Goal: Task Accomplishment & Management: Use online tool/utility

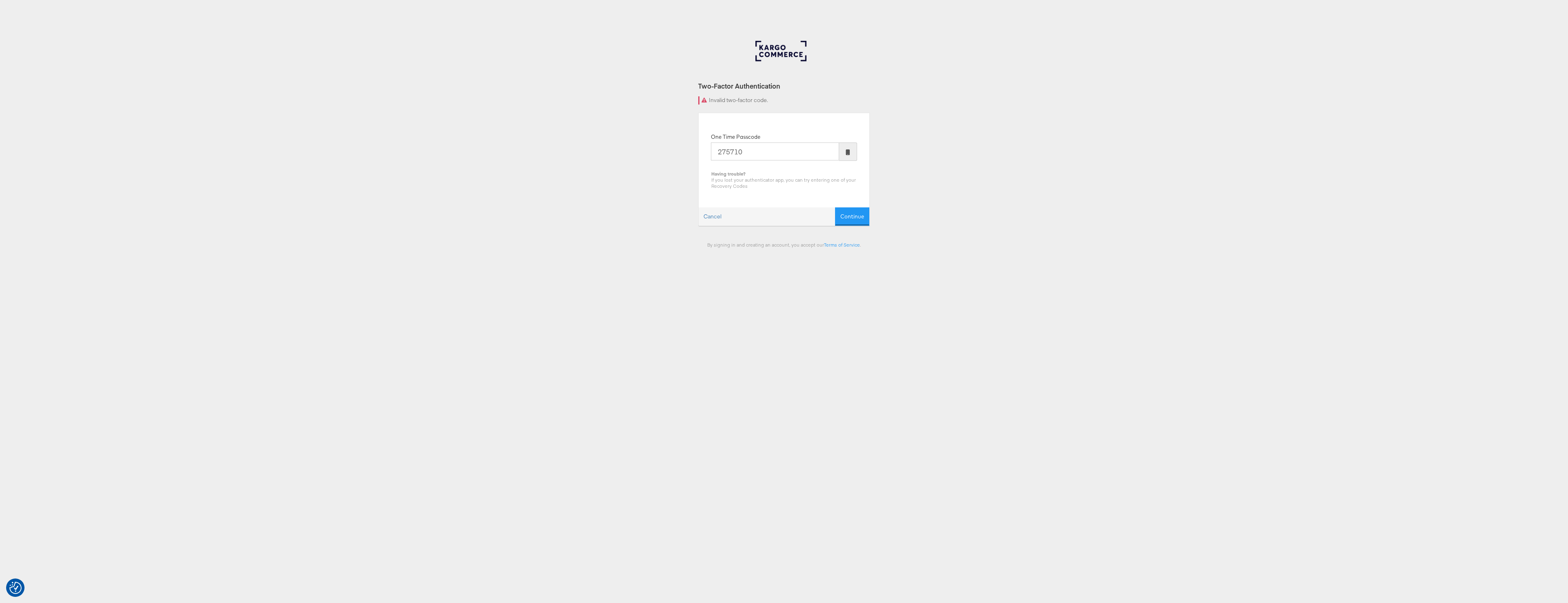
type input "275710"
click at [835, 207] on button "Continue" at bounding box center [852, 217] width 34 height 18
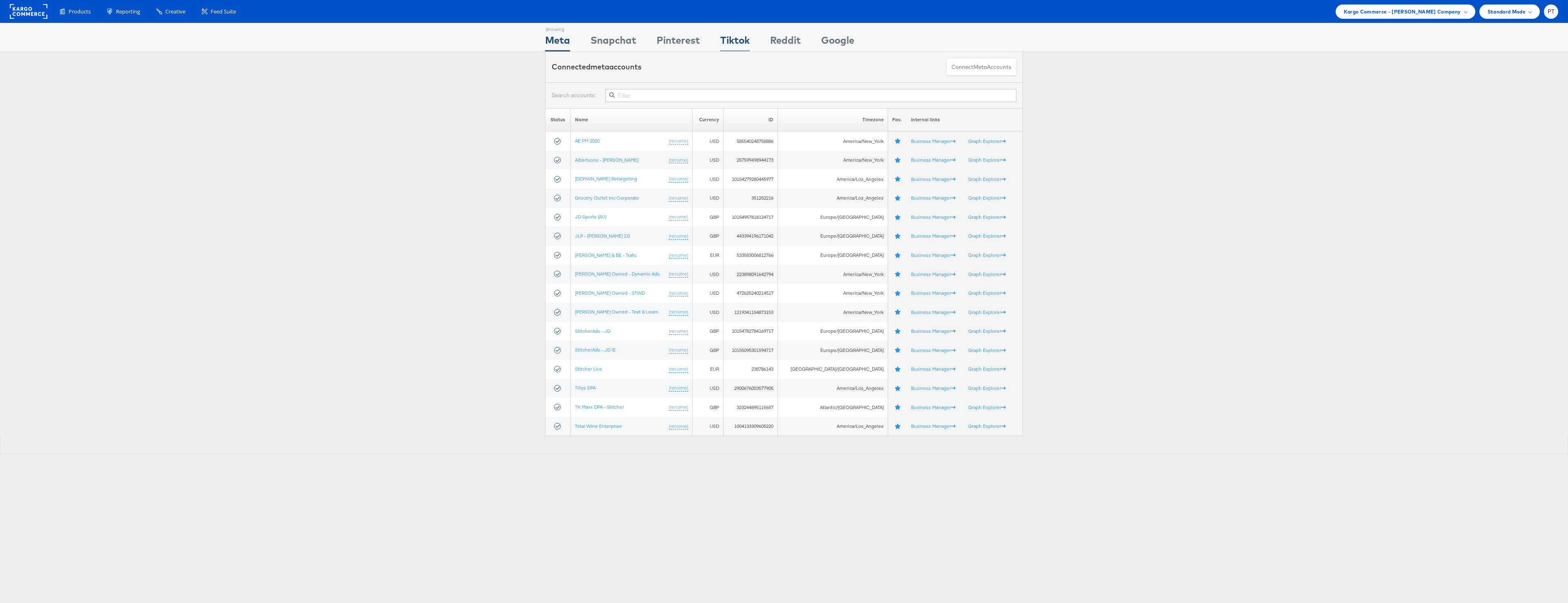
click at [738, 38] on div "Tiktok" at bounding box center [735, 42] width 29 height 18
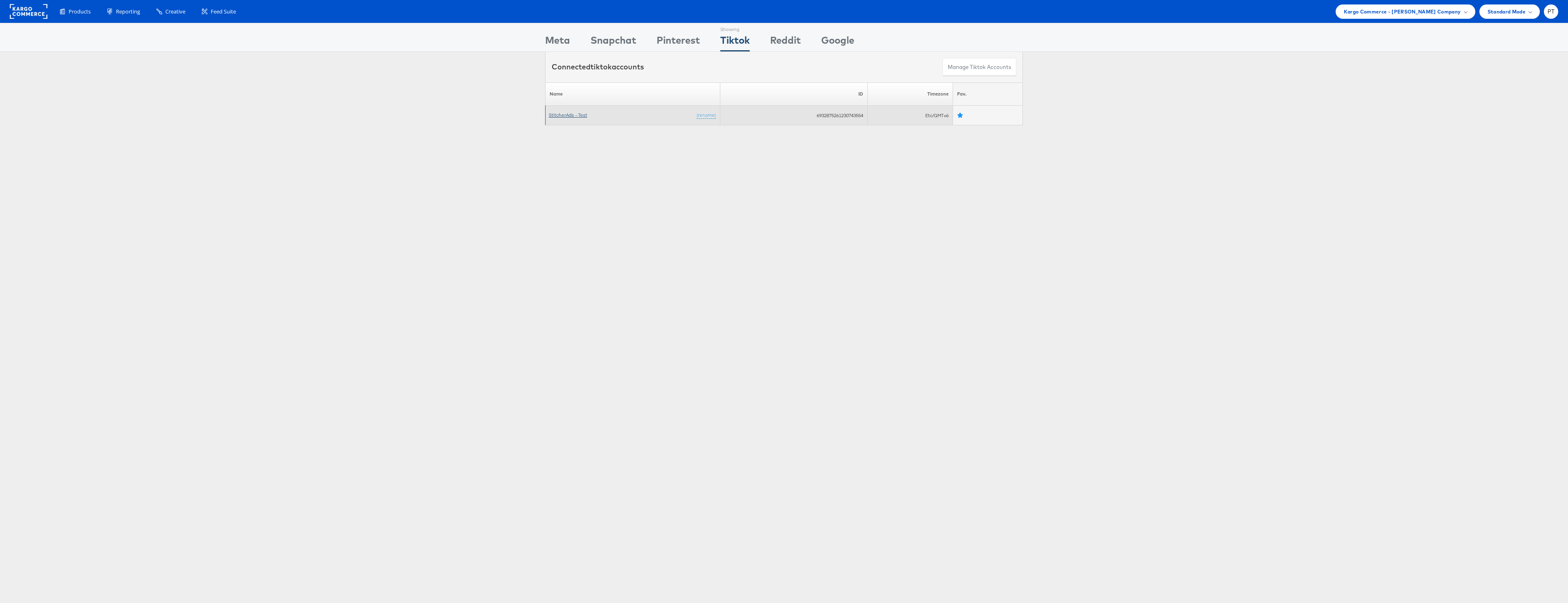
click at [561, 116] on link "StitcherAds - Test" at bounding box center [568, 115] width 38 height 6
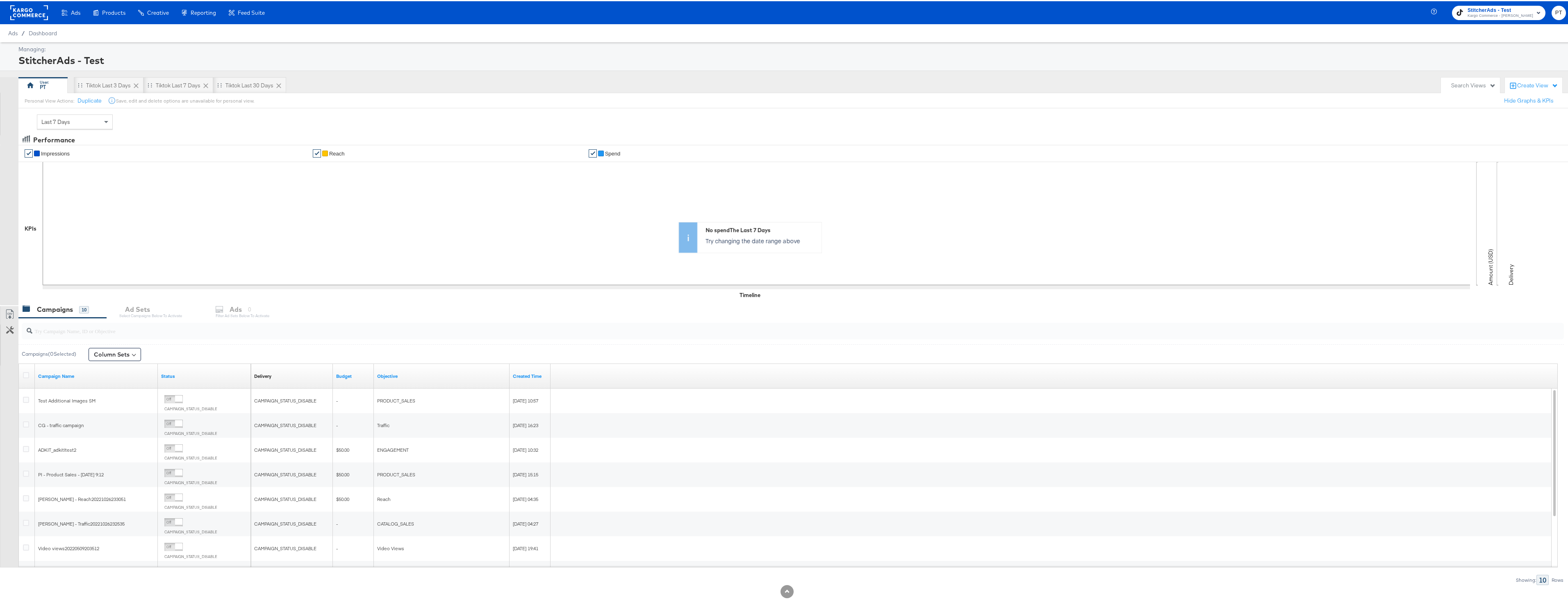
click at [32, 12] on rect at bounding box center [29, 12] width 38 height 15
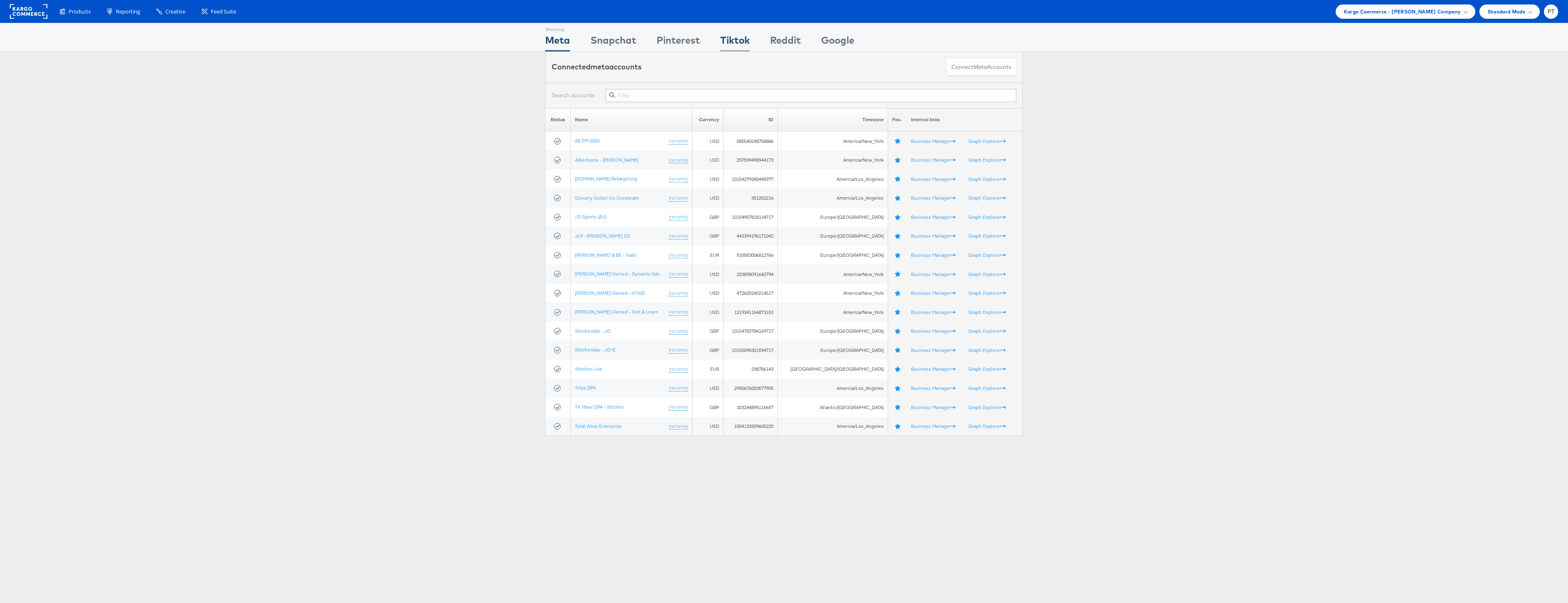
click at [741, 43] on div "Tiktok" at bounding box center [735, 42] width 29 height 18
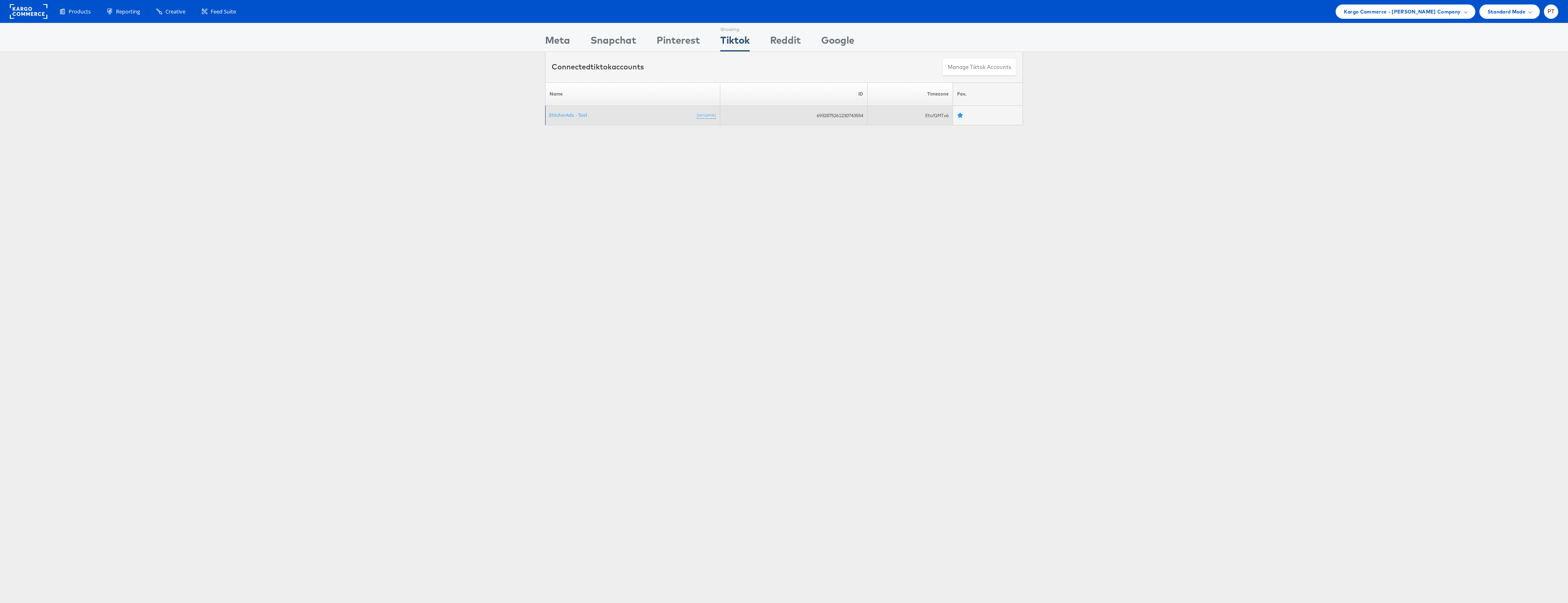
click at [815, 115] on td "6932875261230743554" at bounding box center [794, 116] width 147 height 19
copy td "6932875261230743554"
click at [1553, 12] on span "PT" at bounding box center [1551, 12] width 7 height 5
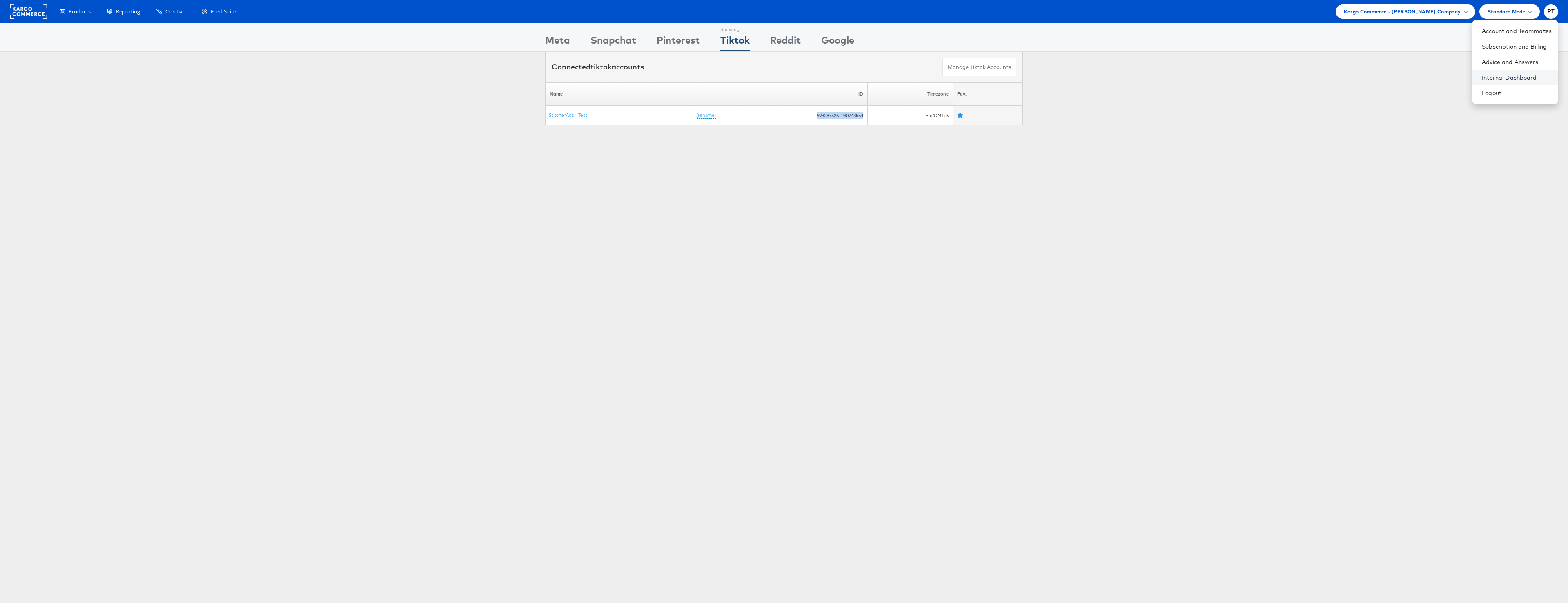
click at [1500, 75] on link "Internal Dashboard" at bounding box center [1516, 77] width 70 height 8
click at [571, 114] on link "StitcherAds - Test" at bounding box center [568, 115] width 38 height 6
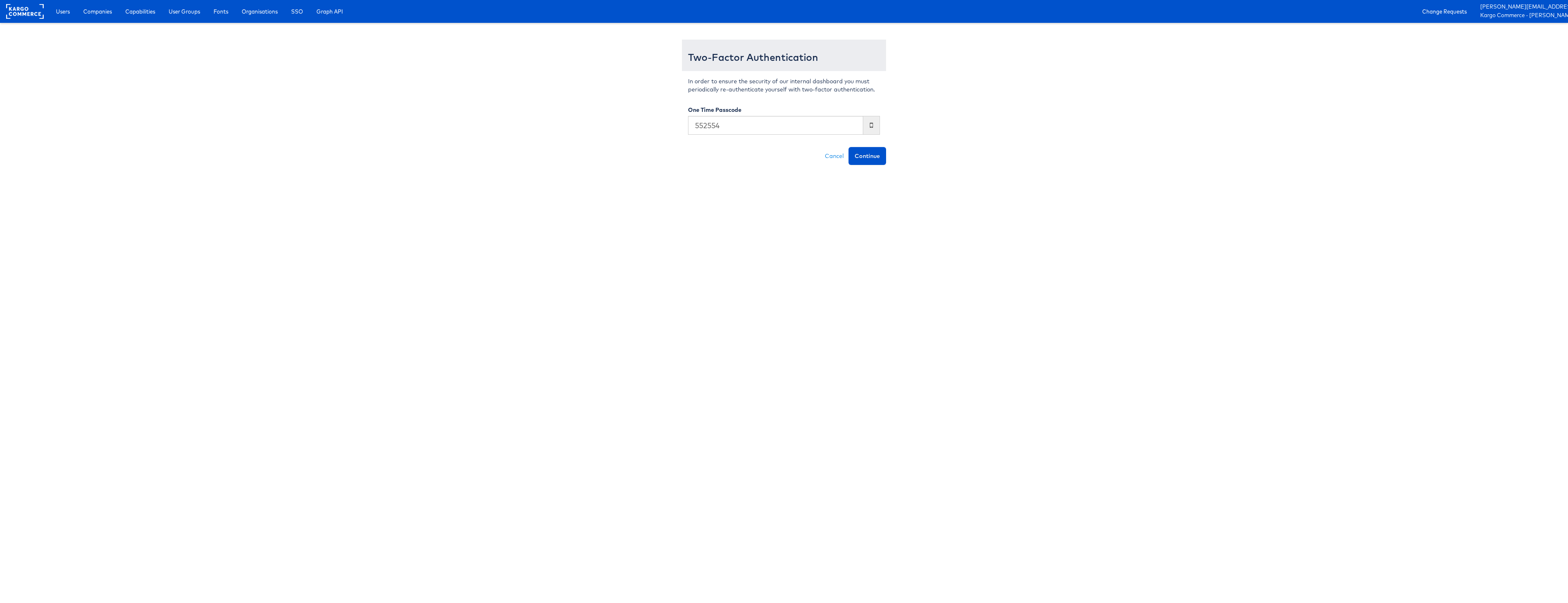
type input "552554"
click at [849, 147] on button "Continue" at bounding box center [867, 156] width 38 height 18
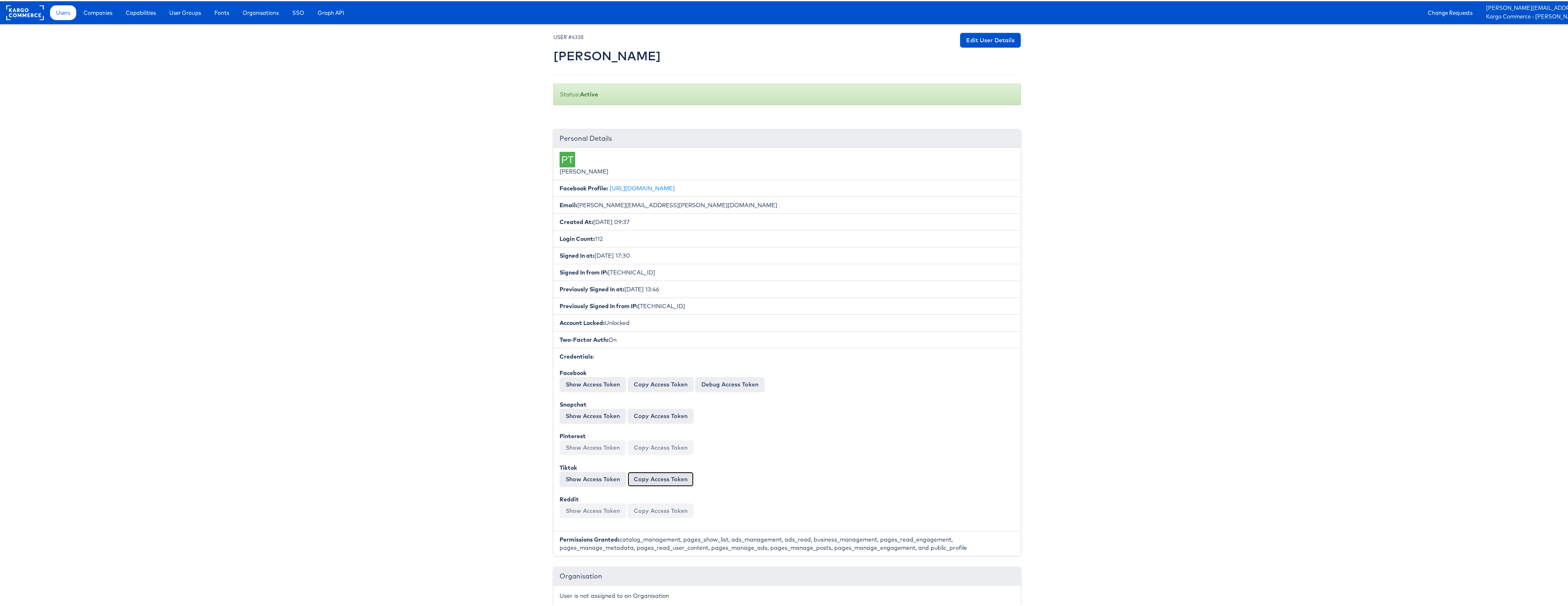
click at [651, 481] on button "Copy Access Token" at bounding box center [661, 478] width 66 height 15
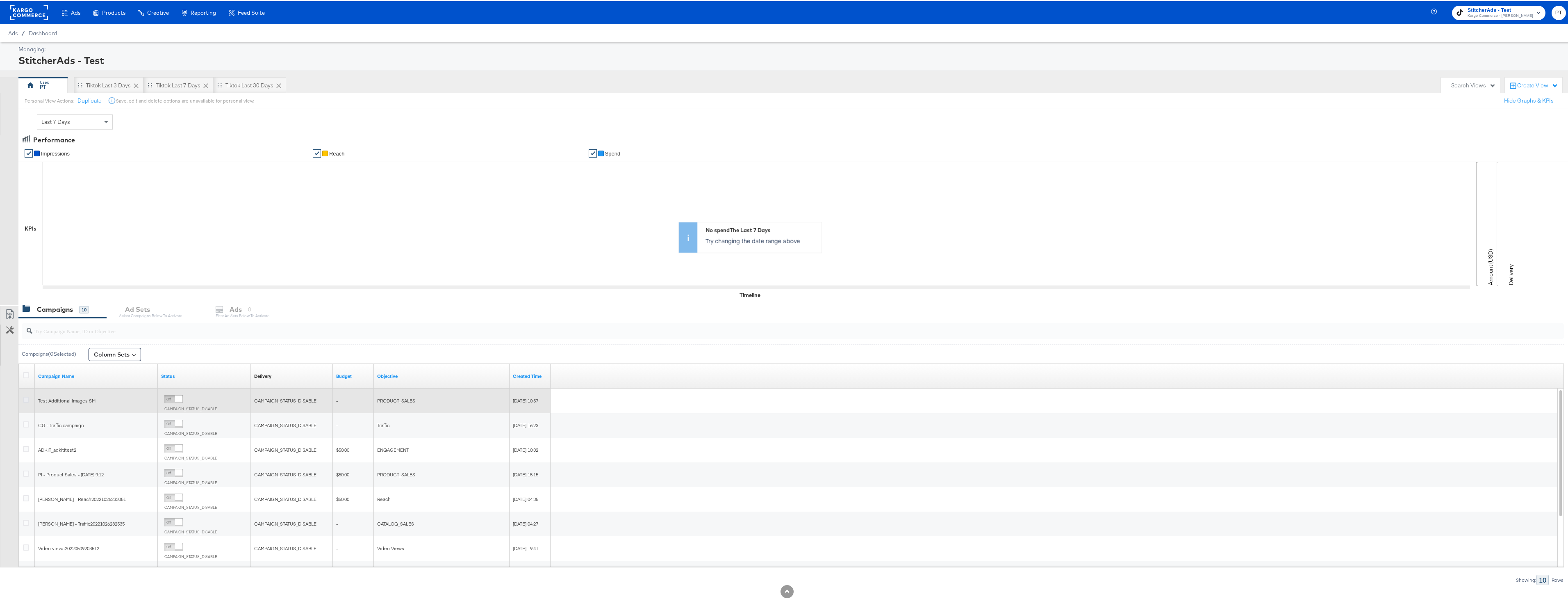
click at [26, 399] on icon at bounding box center [26, 399] width 6 height 6
click at [0, 0] on input "checkbox" at bounding box center [0, 0] width 0 height 0
click at [174, 309] on div "for 1 Campaign" at bounding box center [175, 308] width 38 height 7
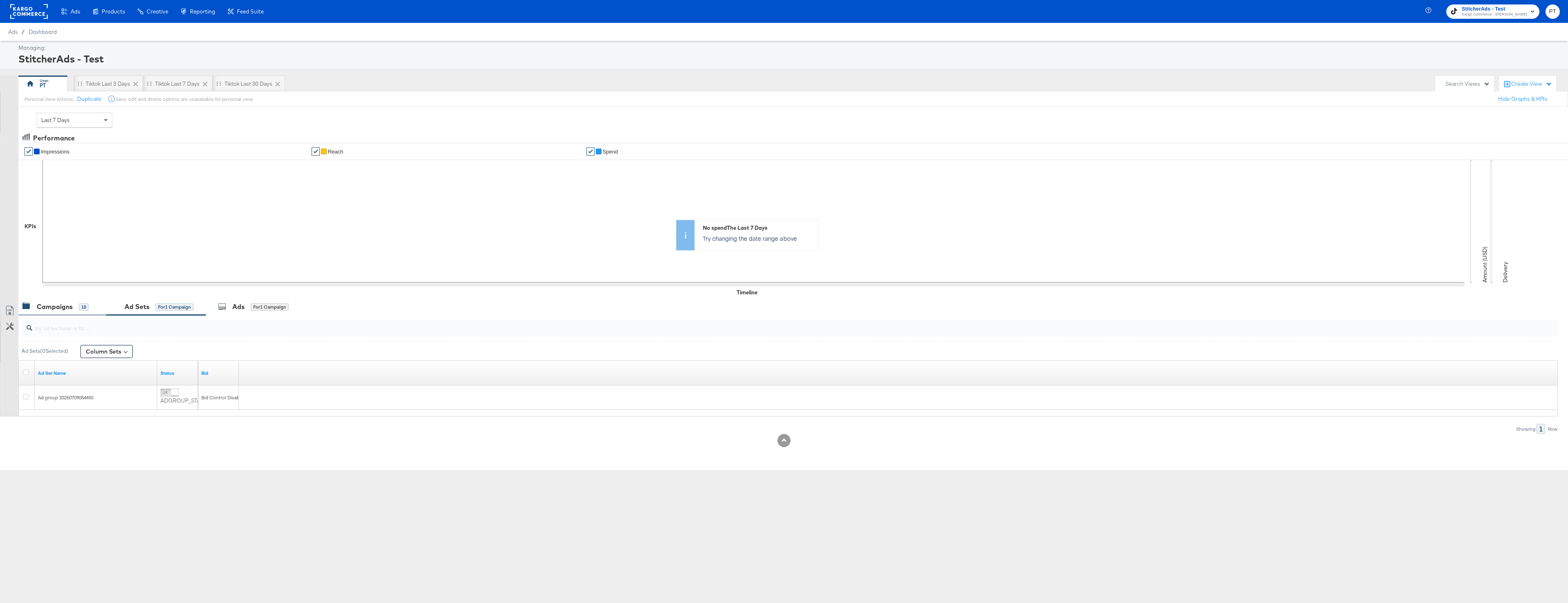
click at [61, 308] on div "Campaigns" at bounding box center [54, 306] width 36 height 9
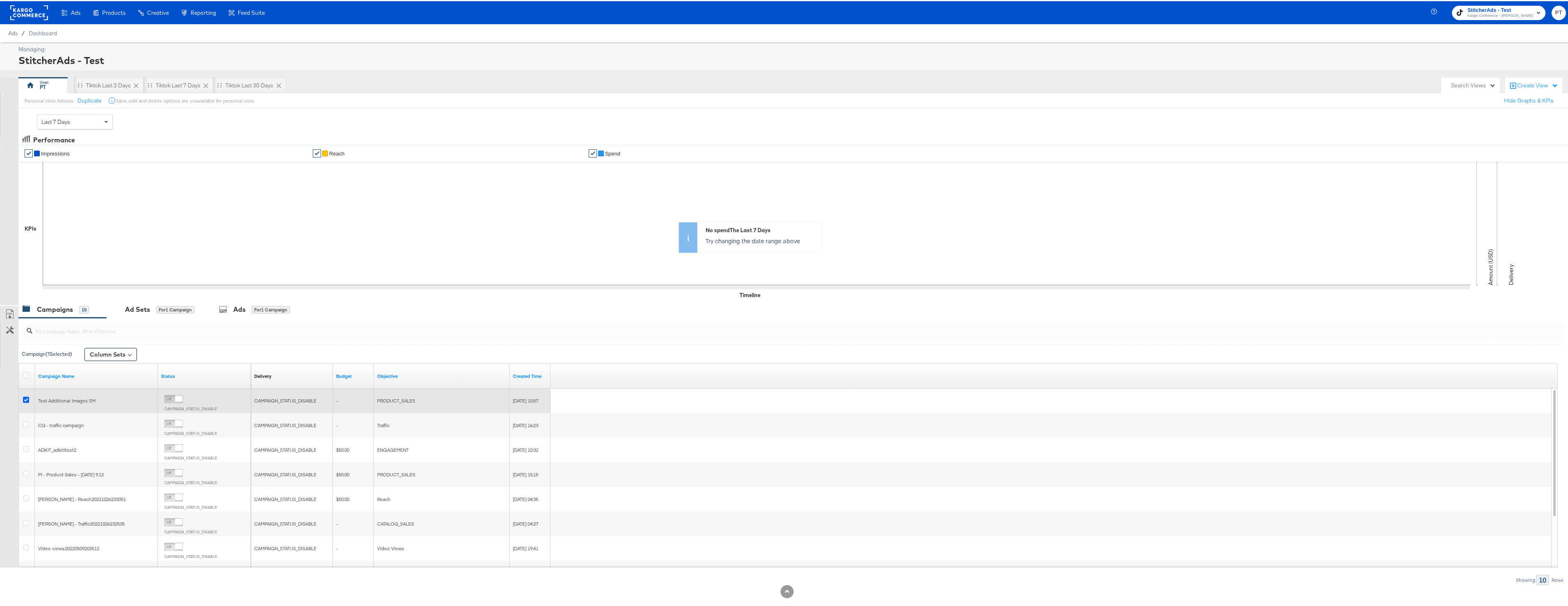
click at [23, 398] on icon at bounding box center [26, 399] width 6 height 6
click at [0, 0] on input "checkbox" at bounding box center [0, 0] width 0 height 0
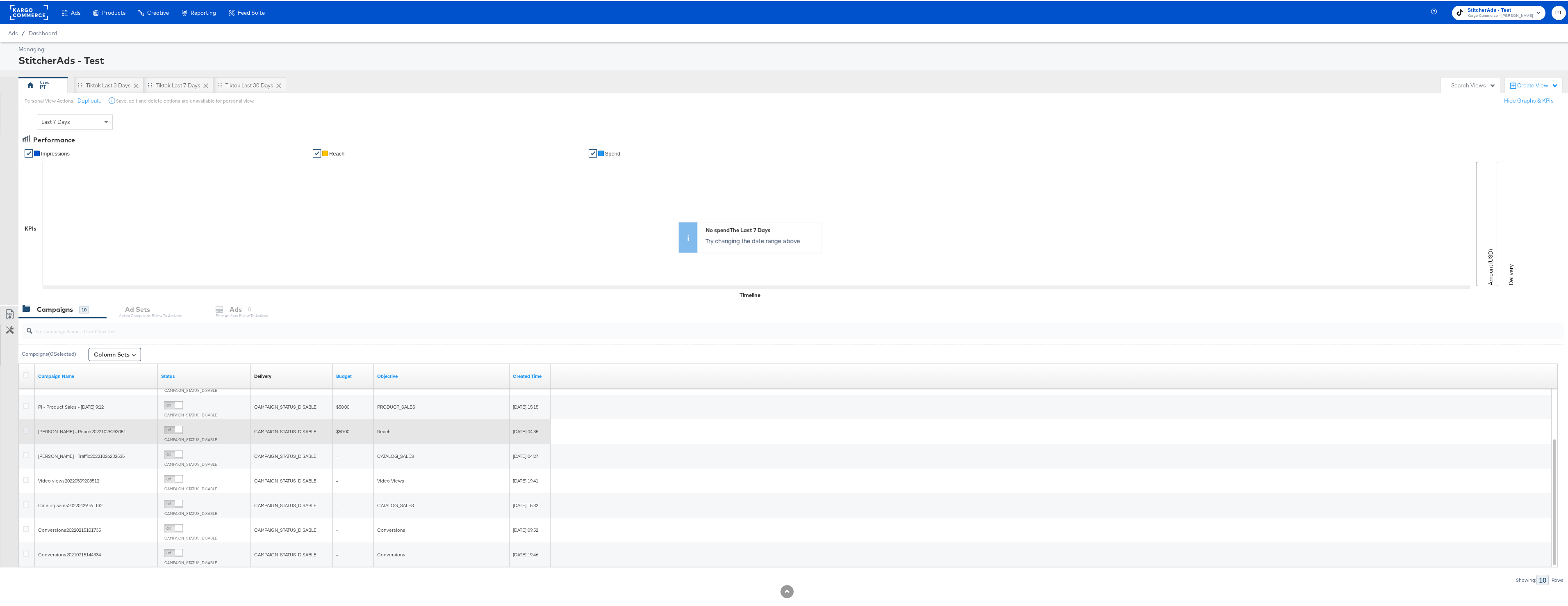
click at [26, 429] on icon at bounding box center [26, 429] width 6 height 6
click at [0, 0] on input "checkbox" at bounding box center [0, 0] width 0 height 0
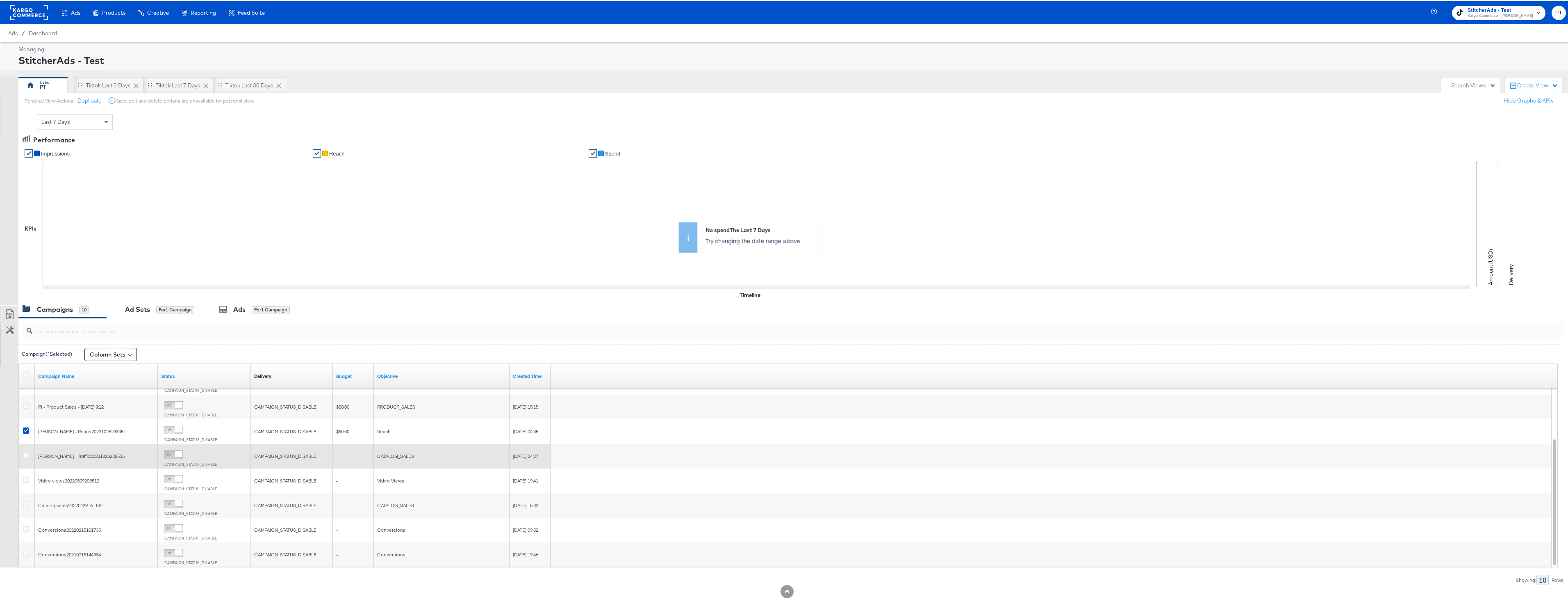
click at [24, 457] on div at bounding box center [27, 454] width 9 height 8
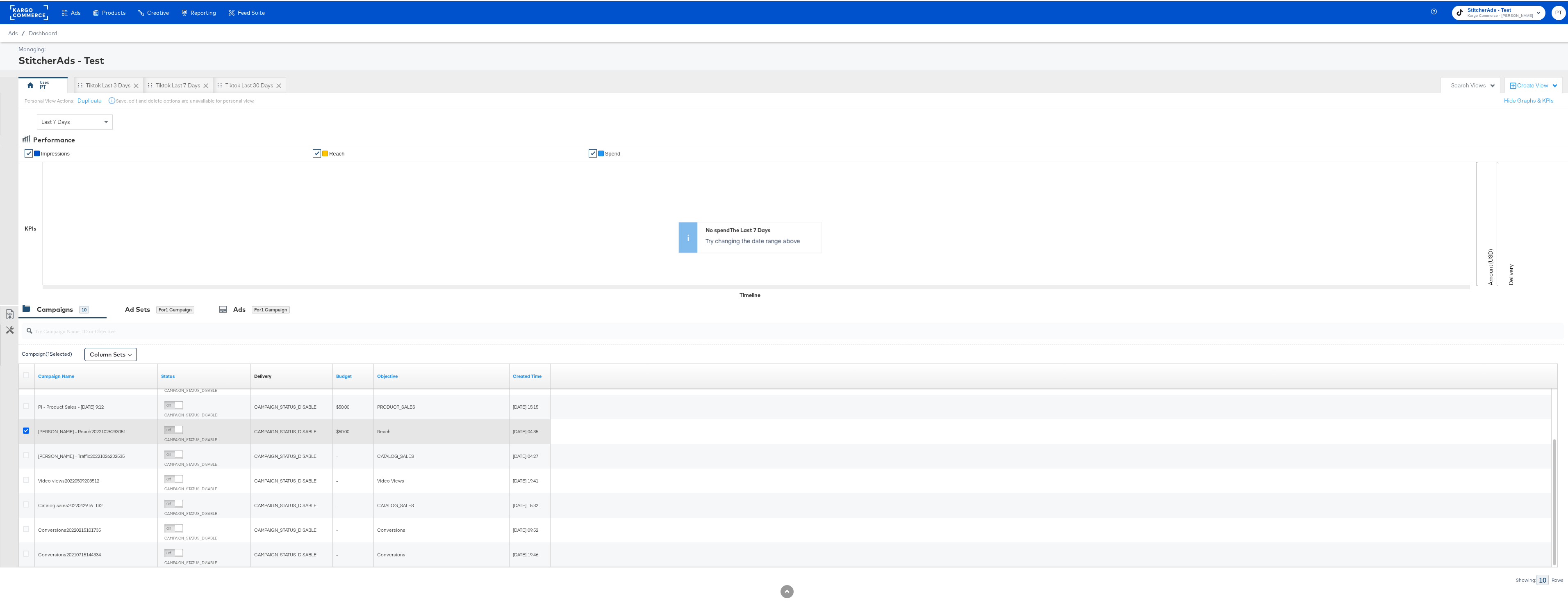
click at [25, 430] on icon at bounding box center [26, 429] width 6 height 6
click at [0, 0] on input "checkbox" at bounding box center [0, 0] width 0 height 0
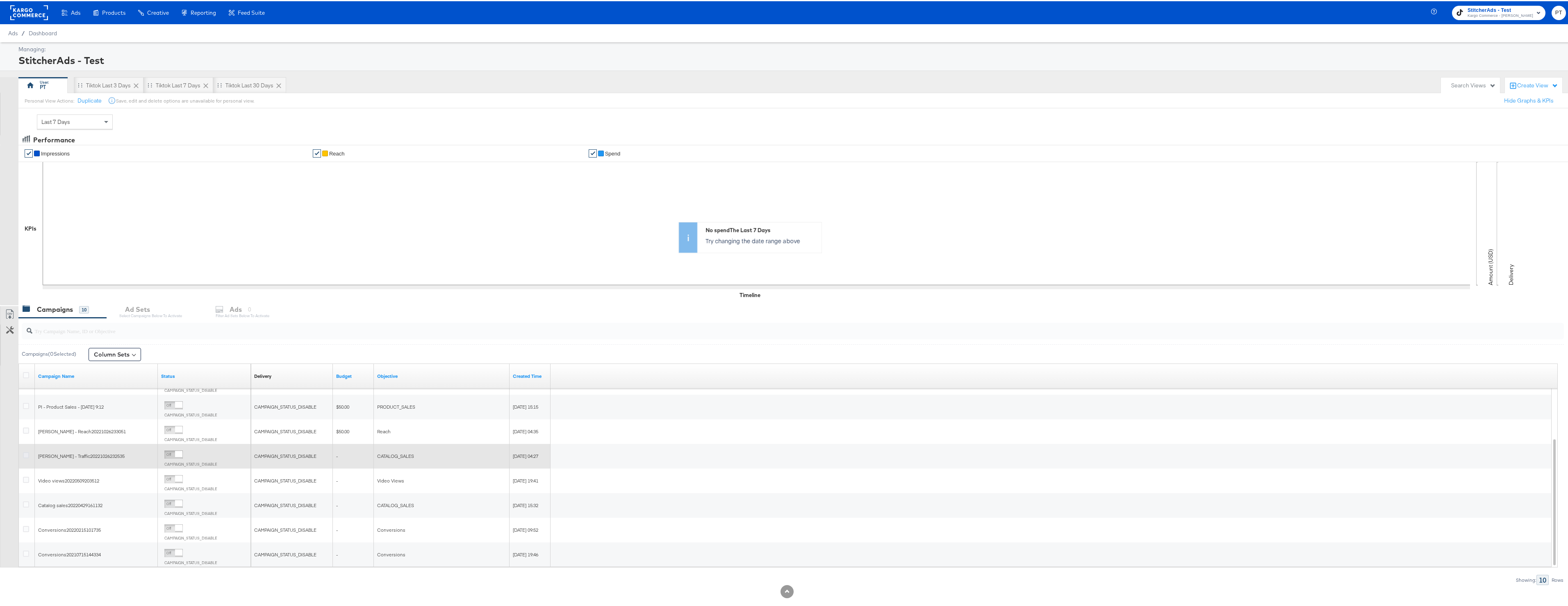
click at [24, 454] on icon at bounding box center [26, 454] width 6 height 6
click at [0, 0] on input "checkbox" at bounding box center [0, 0] width 0 height 0
click at [23, 454] on icon at bounding box center [26, 454] width 6 height 6
click at [0, 0] on input "checkbox" at bounding box center [0, 0] width 0 height 0
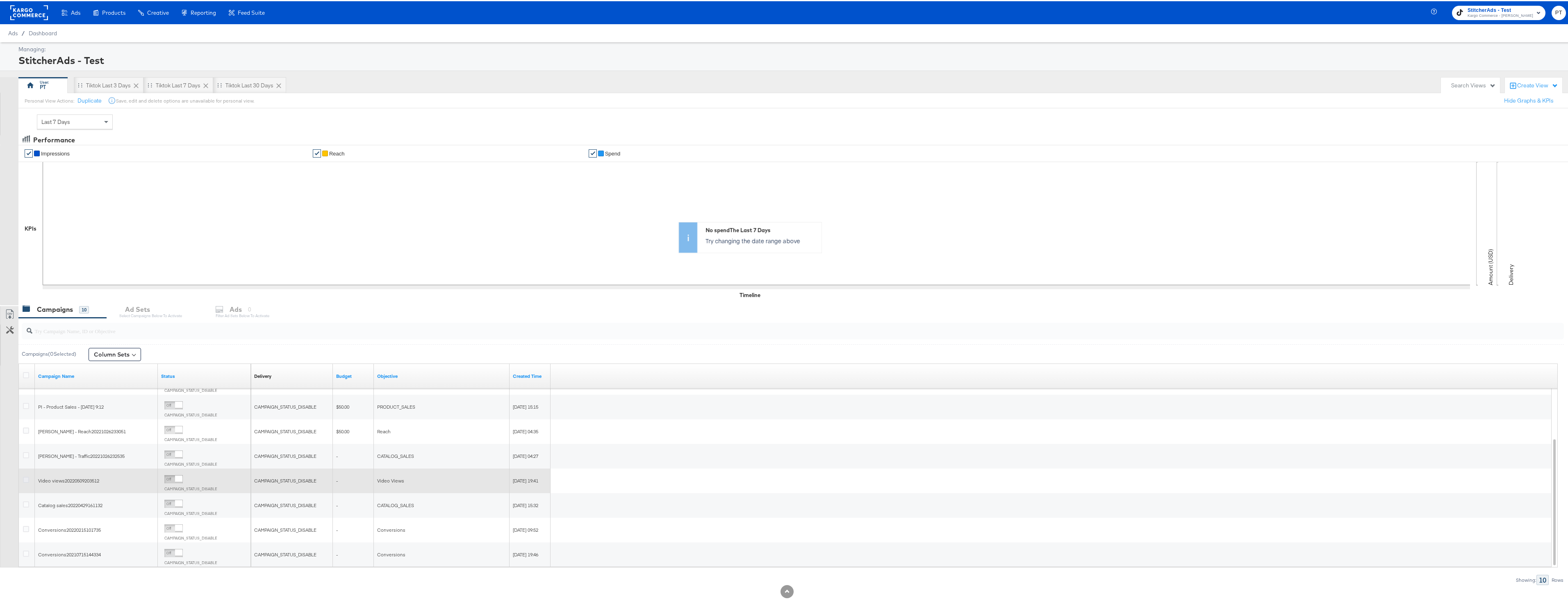
click at [27, 478] on icon at bounding box center [26, 478] width 6 height 6
click at [0, 0] on input "checkbox" at bounding box center [0, 0] width 0 height 0
click at [27, 478] on icon at bounding box center [26, 478] width 6 height 6
click at [0, 0] on input "checkbox" at bounding box center [0, 0] width 0 height 0
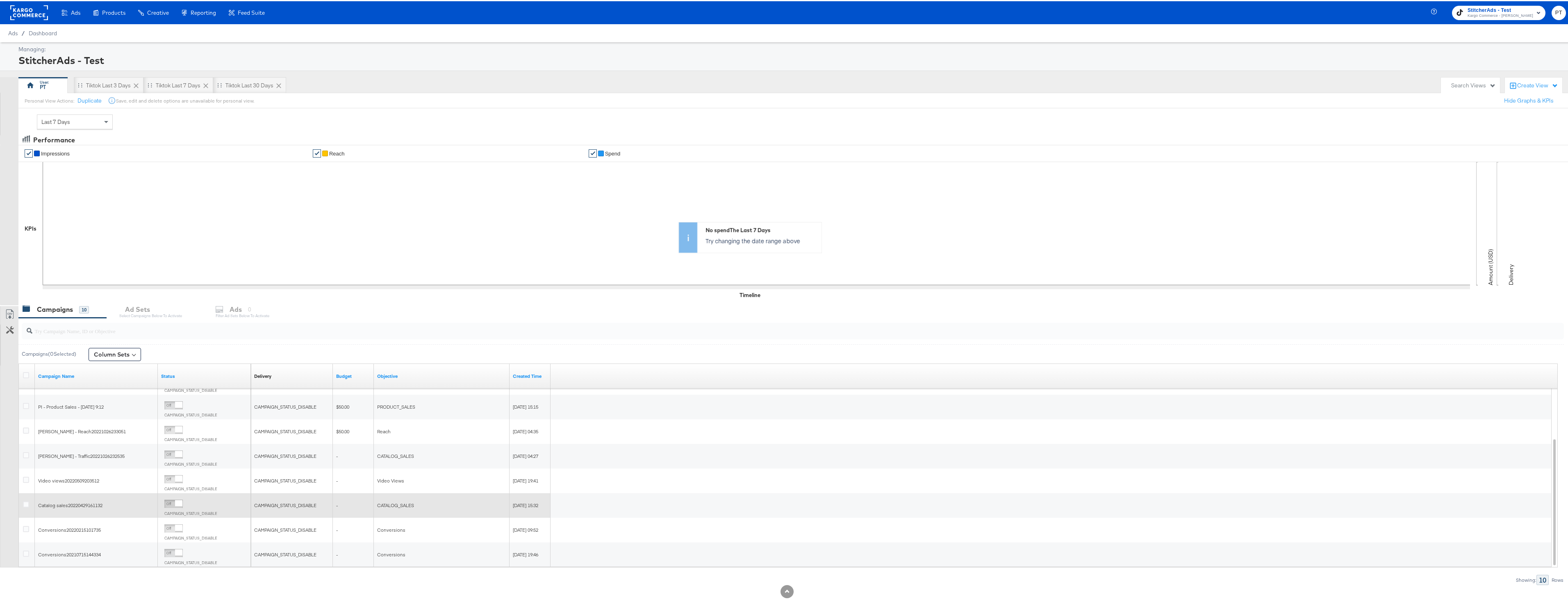
click at [29, 500] on div at bounding box center [27, 504] width 9 height 8
click at [28, 506] on icon at bounding box center [26, 503] width 6 height 6
click at [0, 0] on input "checkbox" at bounding box center [0, 0] width 0 height 0
click at [27, 509] on div at bounding box center [27, 504] width 15 height 15
click at [28, 503] on icon at bounding box center [26, 503] width 6 height 6
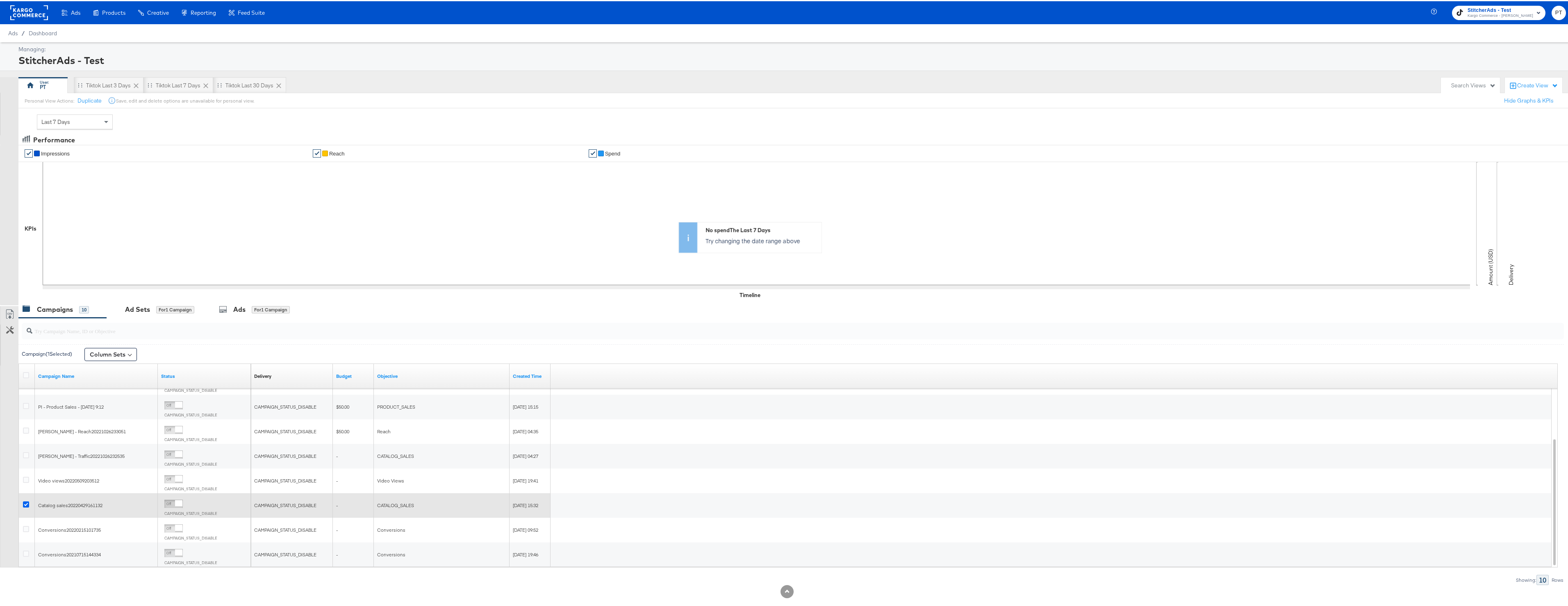
click at [0, 0] on input "checkbox" at bounding box center [0, 0] width 0 height 0
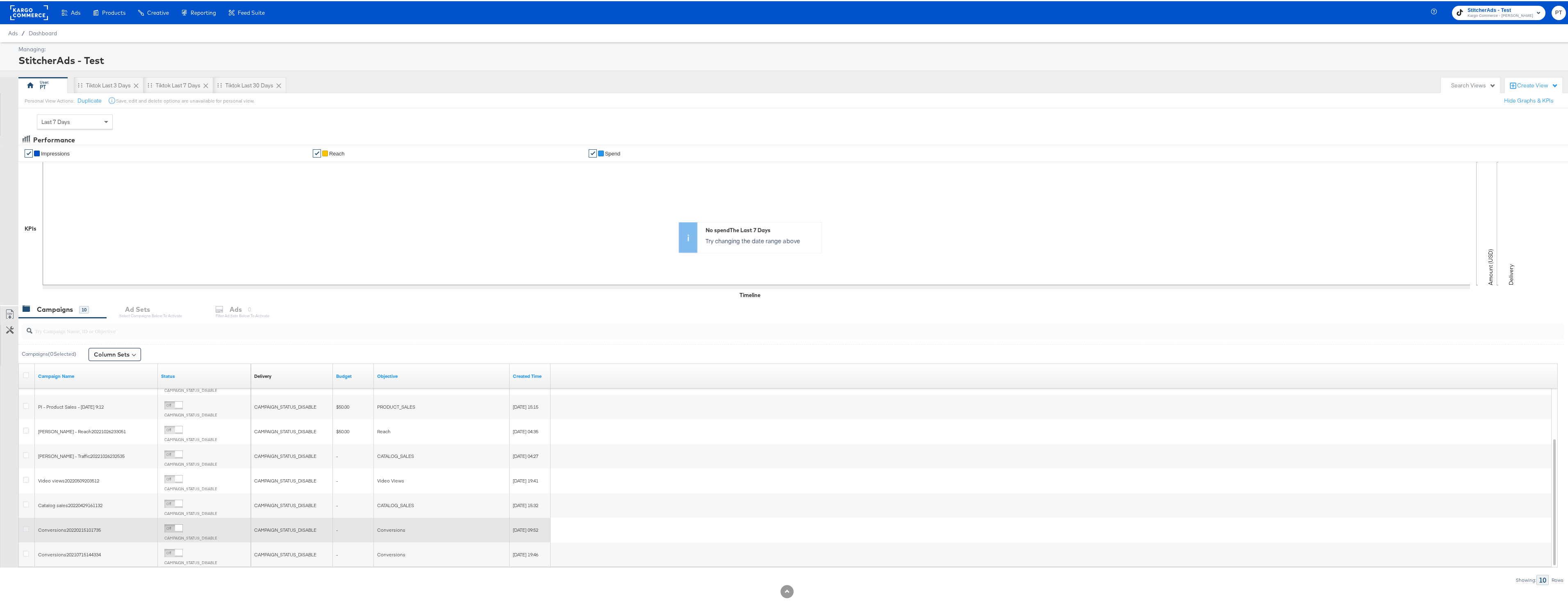
click at [27, 525] on icon at bounding box center [26, 528] width 6 height 6
click at [0, 0] on input "checkbox" at bounding box center [0, 0] width 0 height 0
click at [29, 527] on icon at bounding box center [26, 528] width 6 height 6
click at [0, 0] on input "checkbox" at bounding box center [0, 0] width 0 height 0
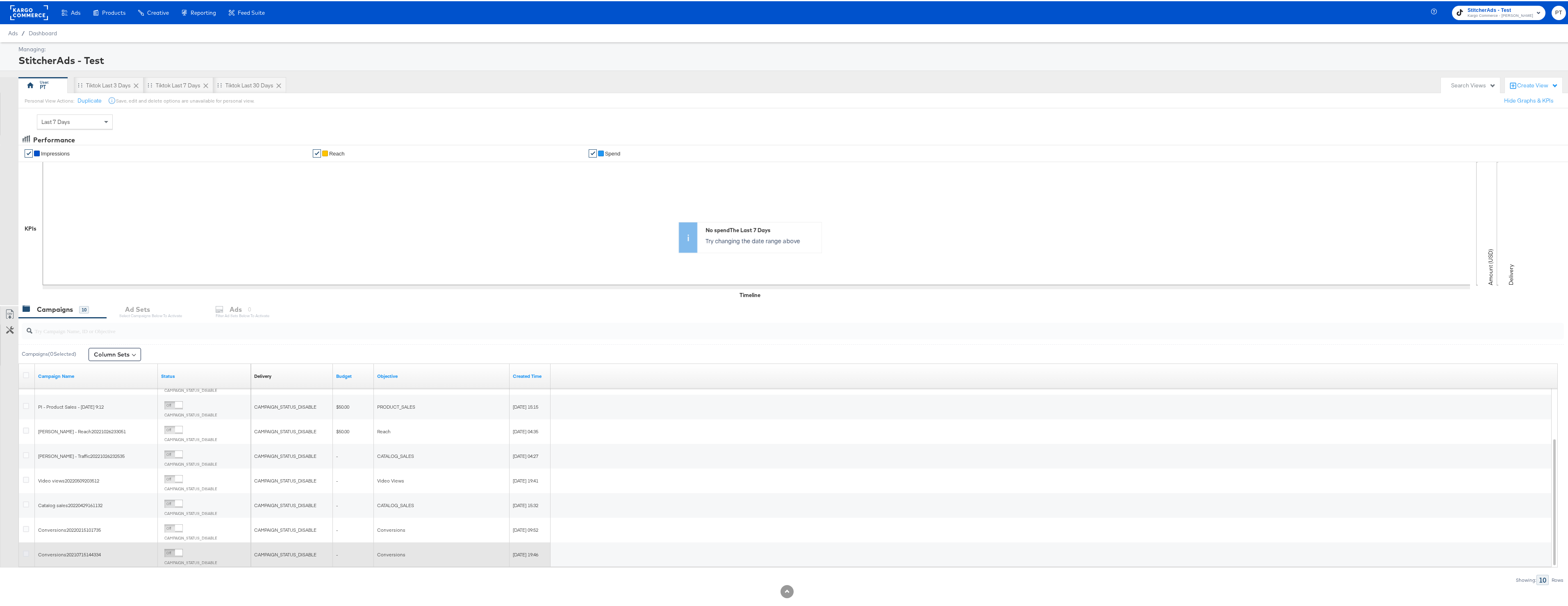
click at [26, 553] on icon at bounding box center [26, 552] width 6 height 6
click at [0, 0] on input "checkbox" at bounding box center [0, 0] width 0 height 0
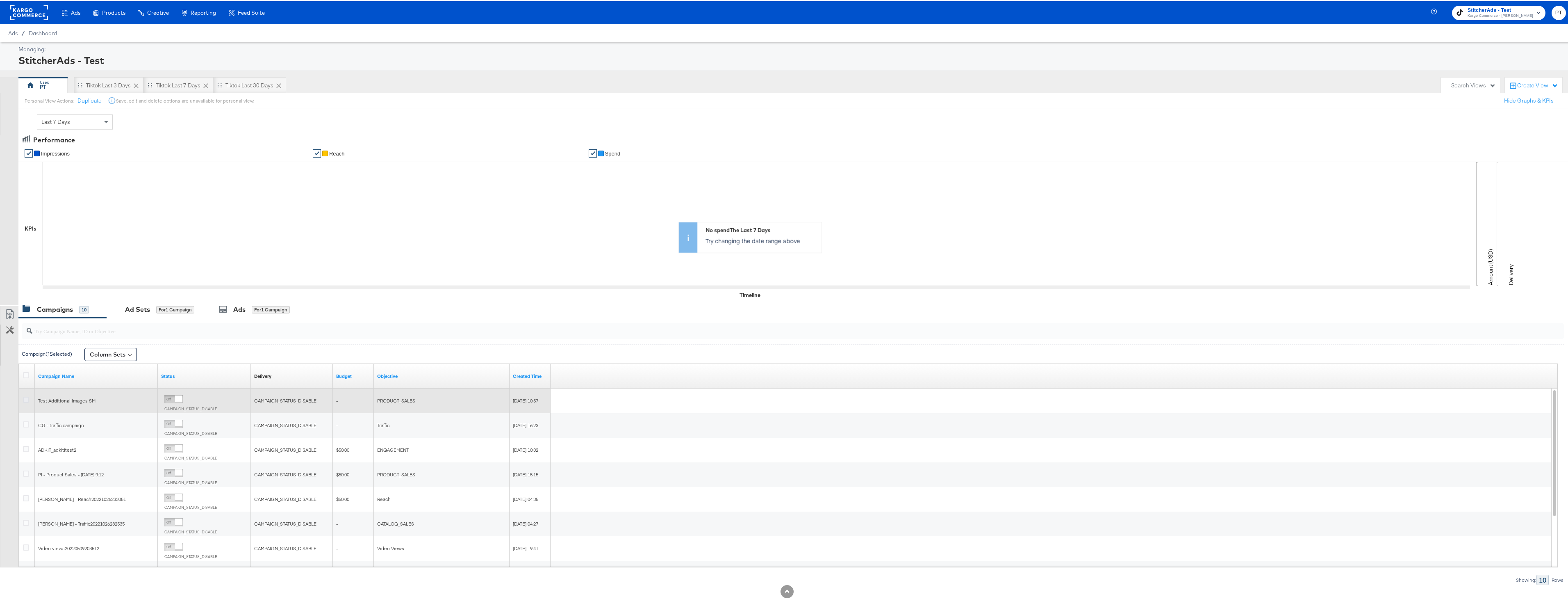
click at [23, 399] on icon at bounding box center [26, 399] width 6 height 6
click at [0, 0] on input "checkbox" at bounding box center [0, 0] width 0 height 0
click at [276, 306] on div "for 2 Campaigns" at bounding box center [274, 308] width 40 height 7
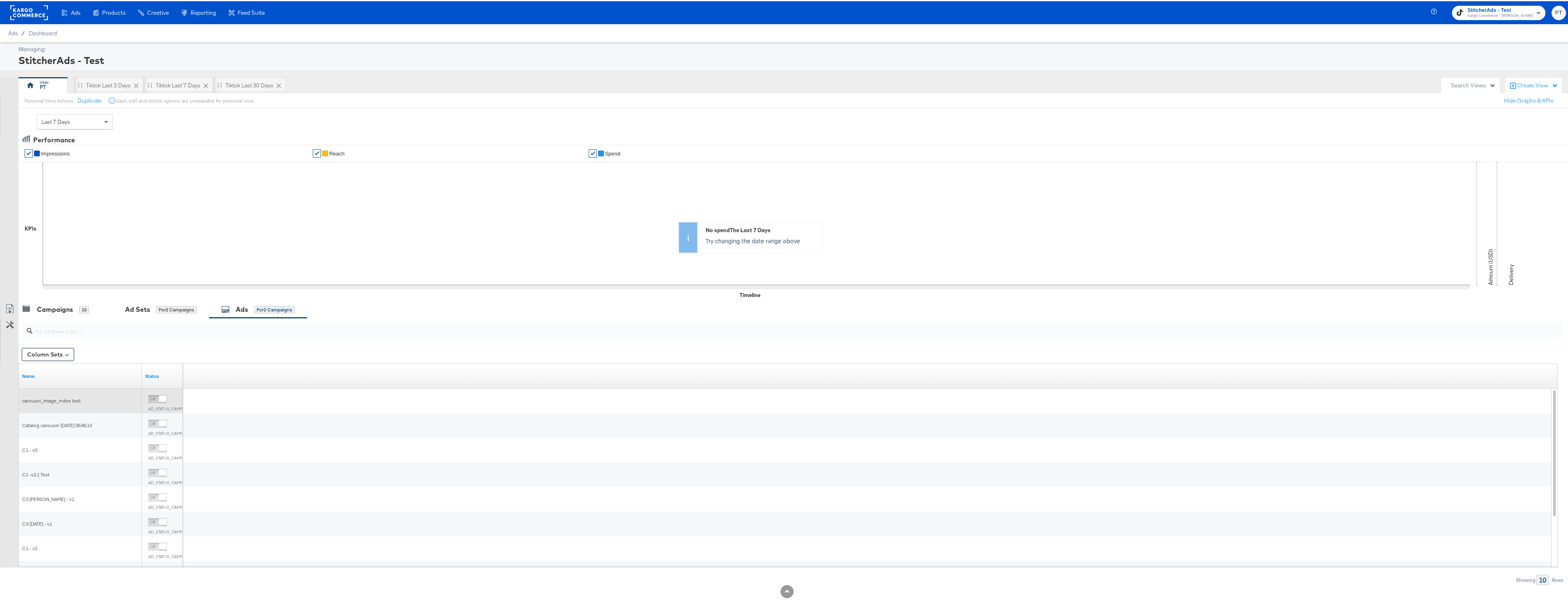
click at [55, 397] on span "carousel_image_index test" at bounding box center [51, 399] width 59 height 6
click at [87, 402] on div "carousel_image_index test" at bounding box center [80, 399] width 117 height 7
click at [46, 397] on span "carousel_image_index test" at bounding box center [51, 399] width 59 height 6
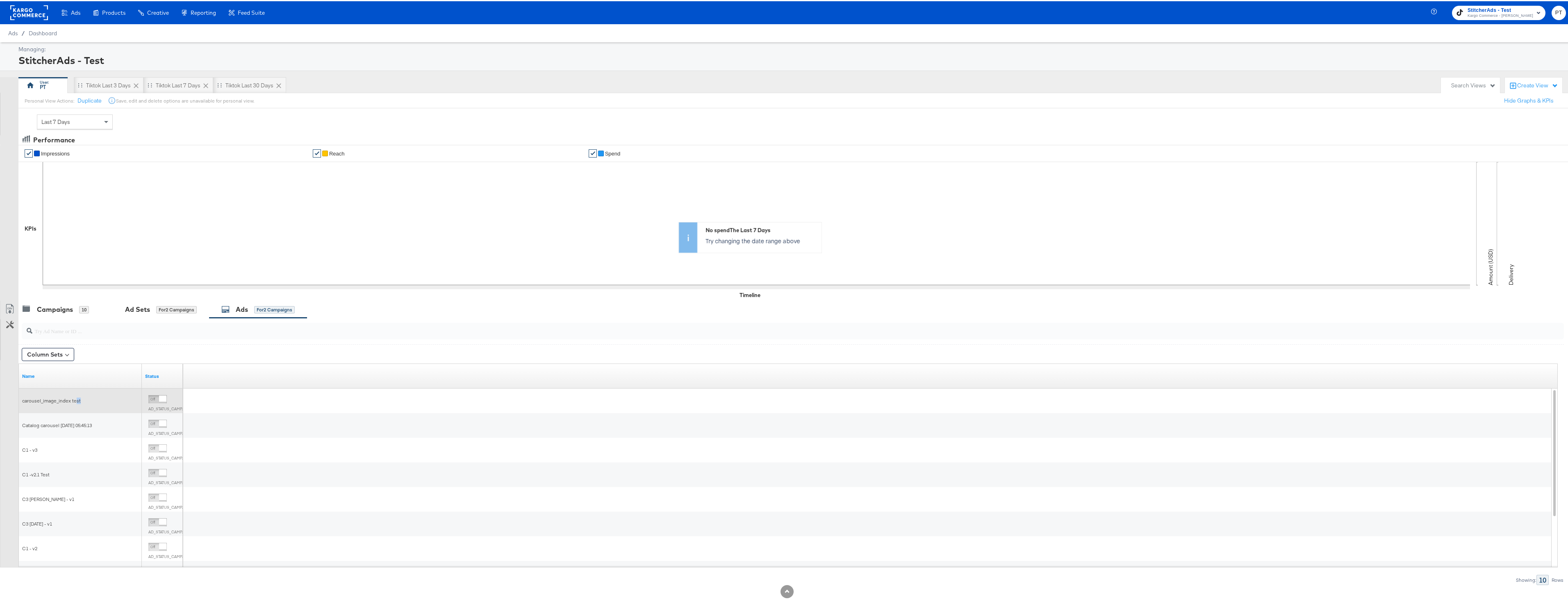
drag, startPoint x: 80, startPoint y: 402, endPoint x: 75, endPoint y: 402, distance: 5.0
click at [75, 402] on div "carousel_image_index test" at bounding box center [80, 399] width 117 height 7
click at [89, 401] on div "carousel_image_index test" at bounding box center [80, 399] width 117 height 7
drag, startPoint x: 82, startPoint y: 399, endPoint x: 21, endPoint y: 398, distance: 61.0
click at [21, 398] on div "carousel_image_index test" at bounding box center [80, 399] width 123 height 13
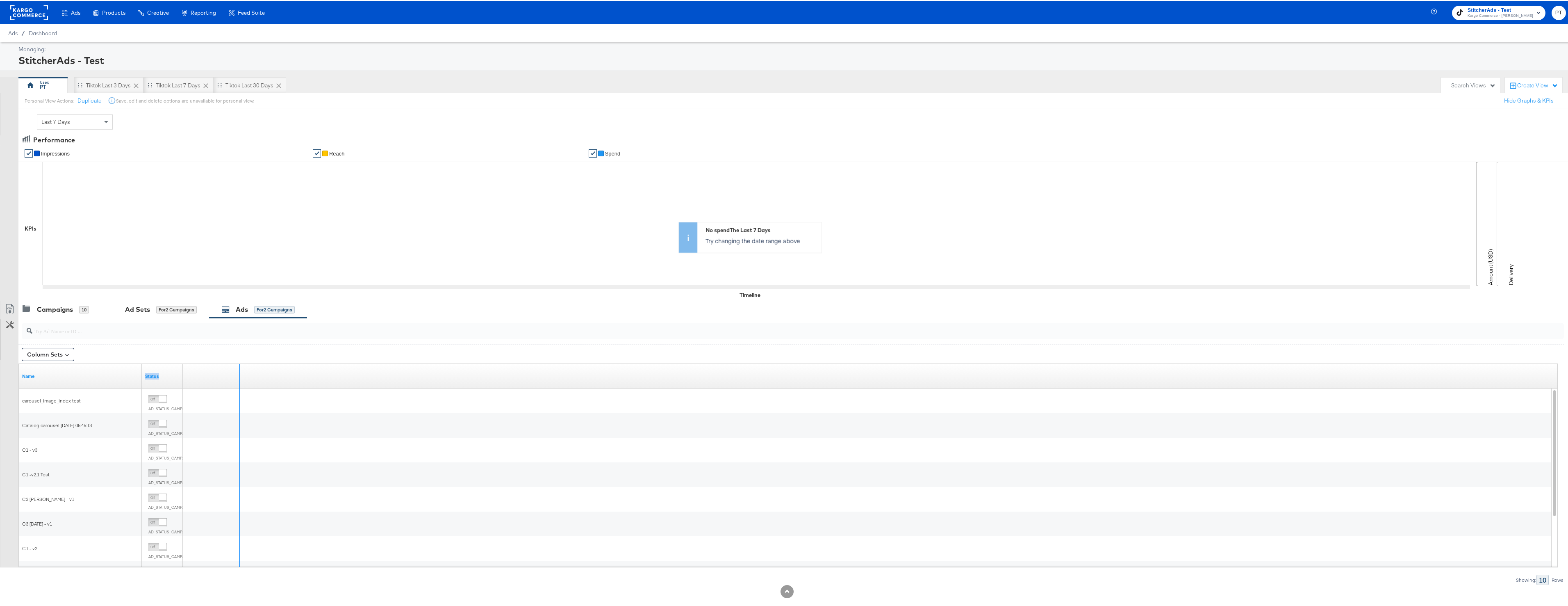
drag, startPoint x: 181, startPoint y: 371, endPoint x: 238, endPoint y: 371, distance: 57.0
click at [19, 363] on div "Name Status" at bounding box center [19, 363] width 0 height 0
click at [161, 301] on div "Ad Sets for 2 Campaigns" at bounding box center [158, 308] width 103 height 18
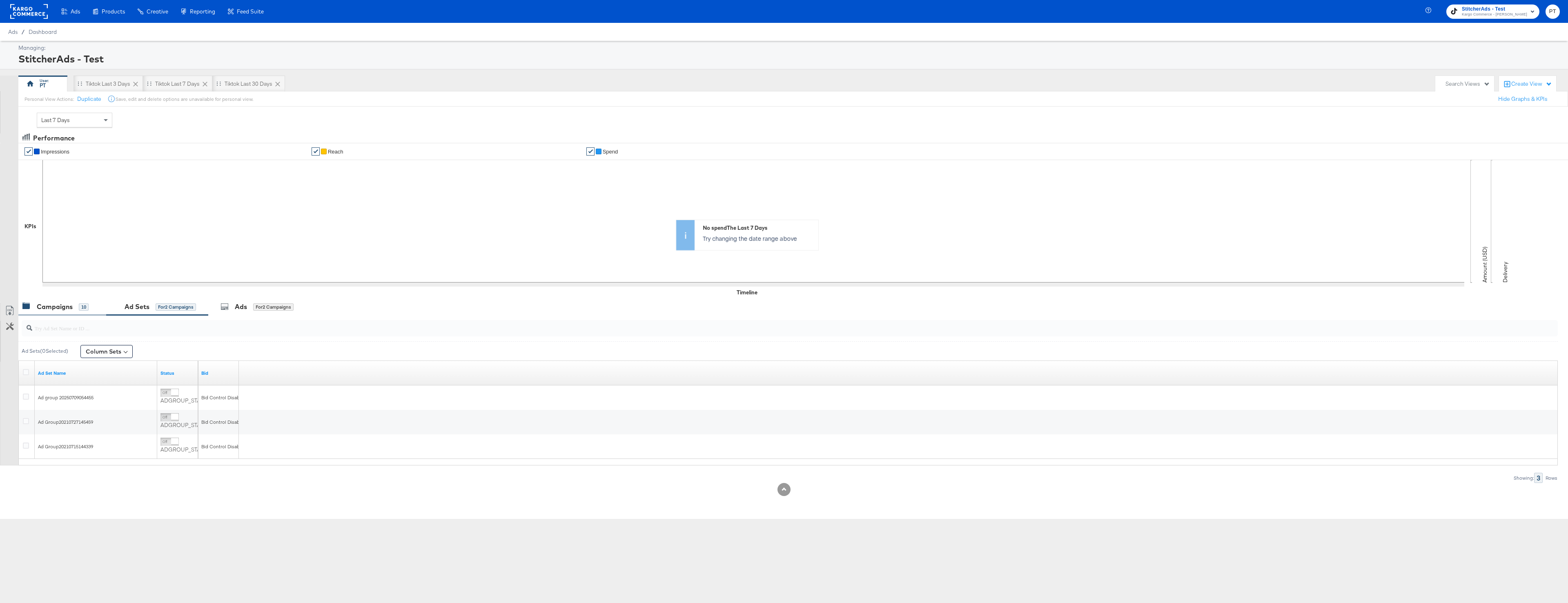
click at [63, 305] on div "Campaigns" at bounding box center [54, 306] width 36 height 9
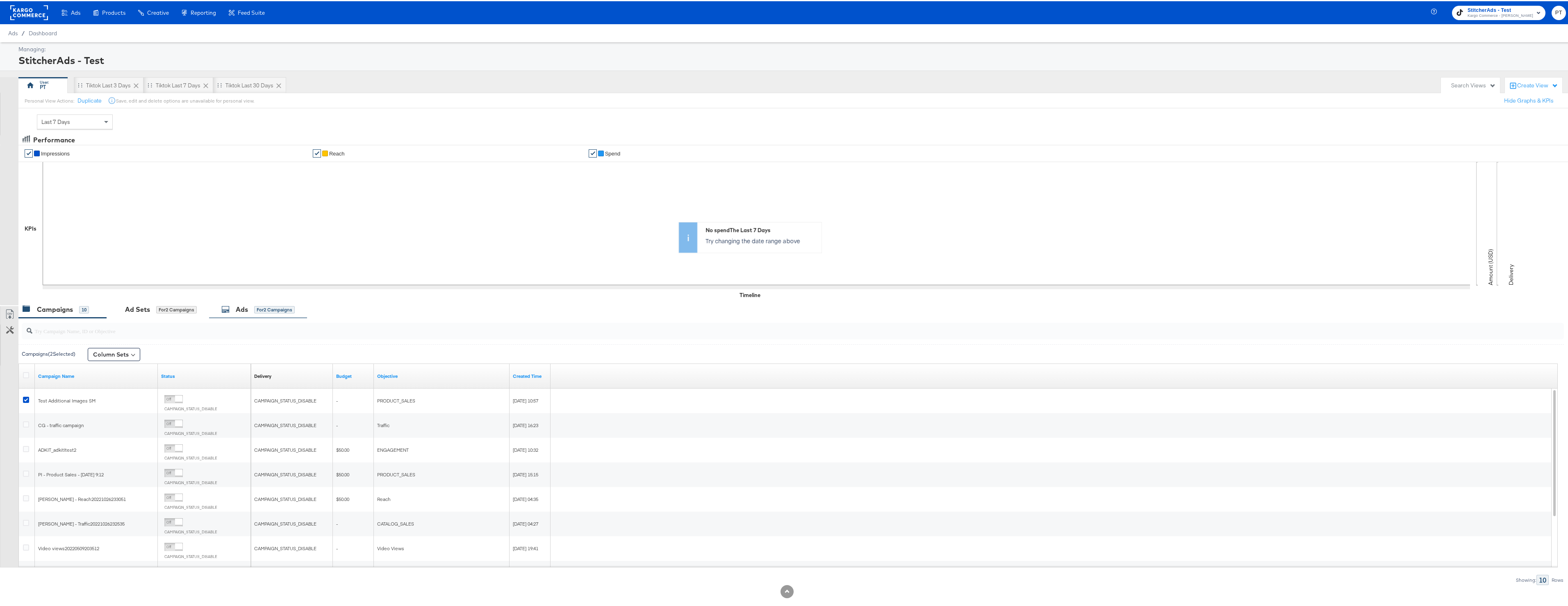
click at [263, 308] on div "for 2 Campaigns" at bounding box center [274, 308] width 40 height 7
click at [65, 308] on div "Campaigns" at bounding box center [54, 308] width 36 height 9
click at [266, 311] on div "for 2 Campaigns" at bounding box center [274, 308] width 40 height 7
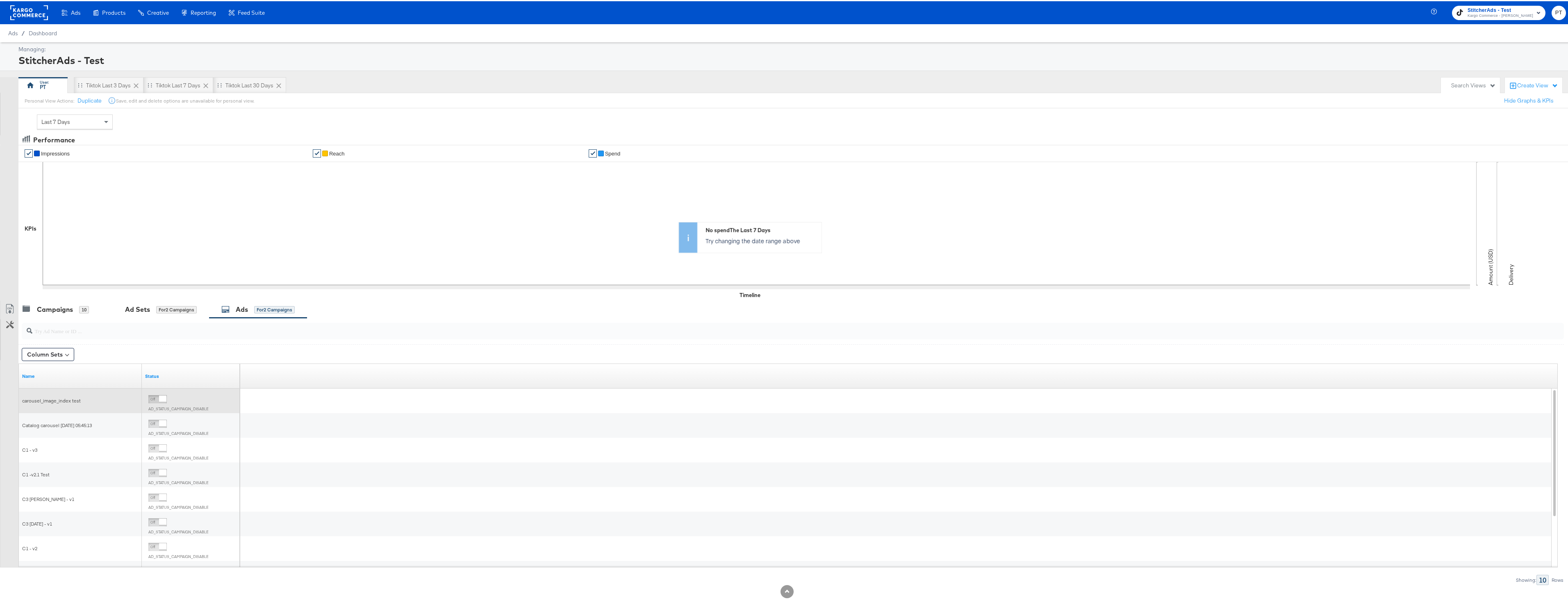
click at [68, 399] on span "carousel_image_index test" at bounding box center [51, 399] width 59 height 6
click at [92, 401] on div "carousel_image_index test" at bounding box center [80, 399] width 117 height 7
drag, startPoint x: 84, startPoint y: 399, endPoint x: 21, endPoint y: 399, distance: 63.0
click at [21, 399] on div "carousel_image_index test" at bounding box center [80, 399] width 123 height 13
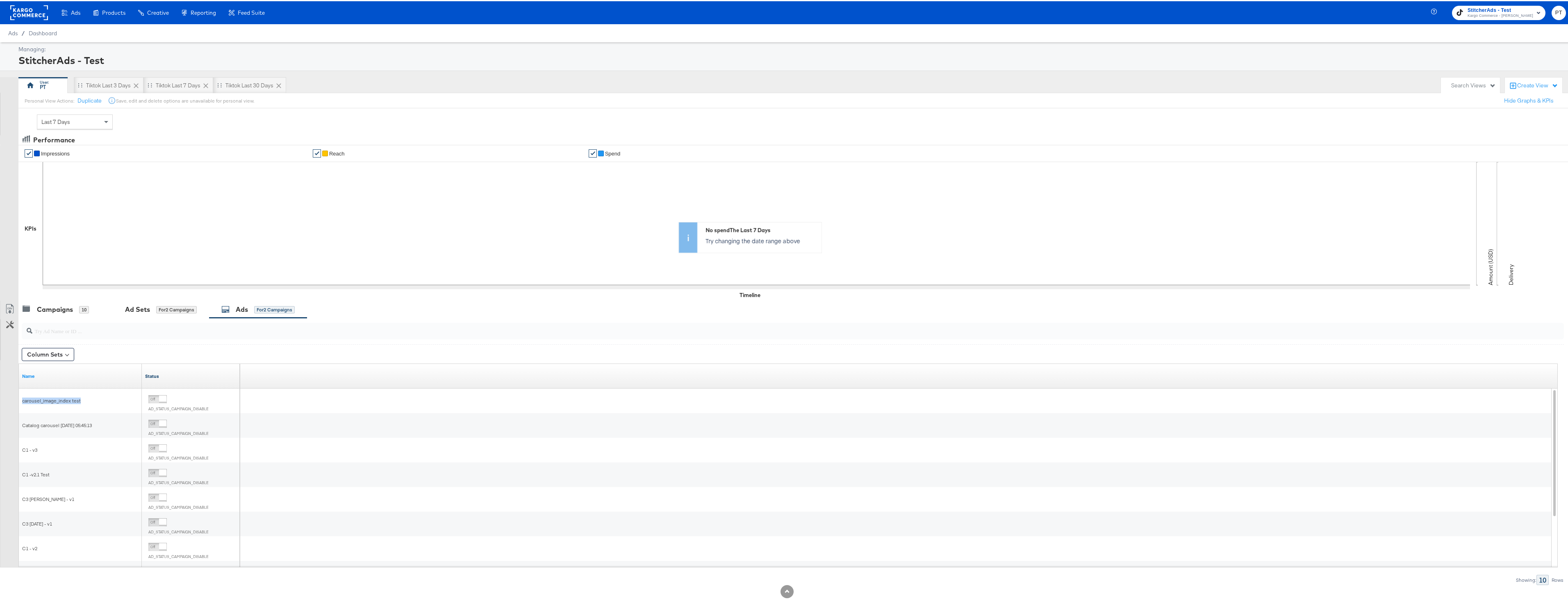
copy span "carousel_image_index test"
click at [108, 401] on div "carousel_image_index test" at bounding box center [80, 399] width 117 height 7
click at [68, 312] on div "Campaigns" at bounding box center [54, 308] width 36 height 9
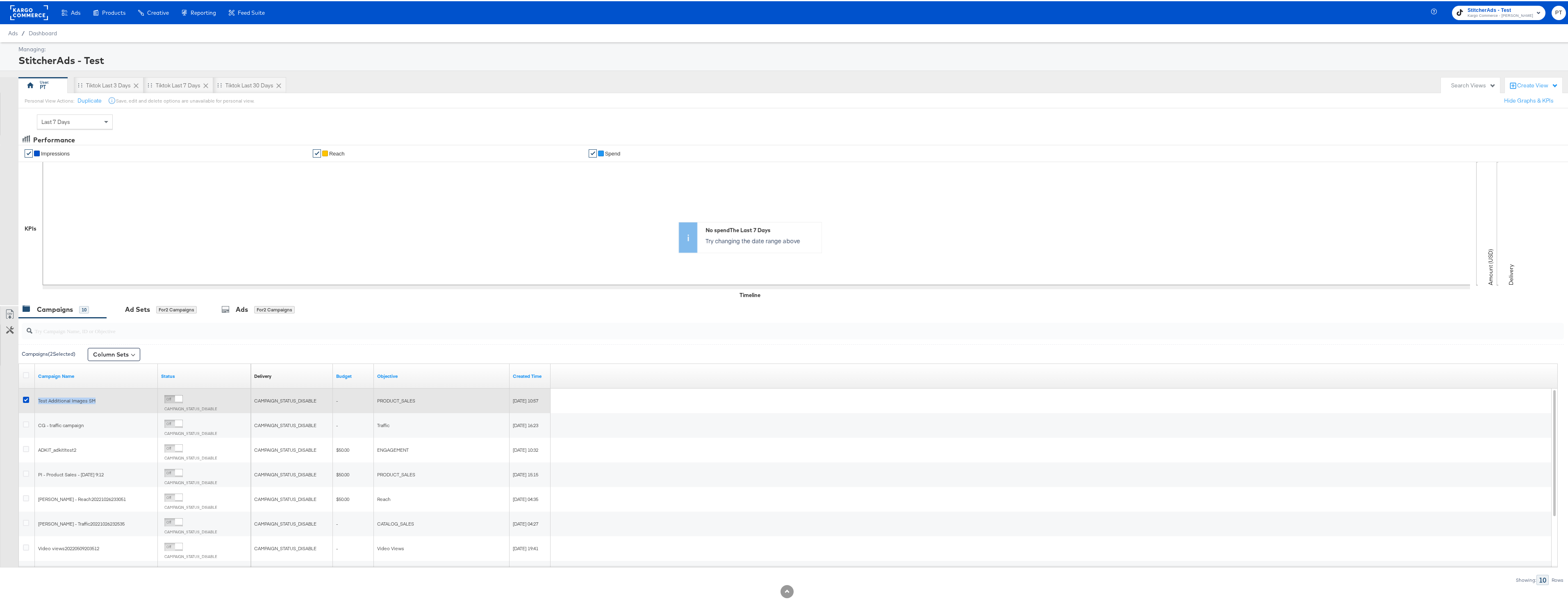
drag, startPoint x: 101, startPoint y: 399, endPoint x: 38, endPoint y: 397, distance: 63.0
click at [38, 397] on div "Test Additional Images SM" at bounding box center [96, 399] width 117 height 7
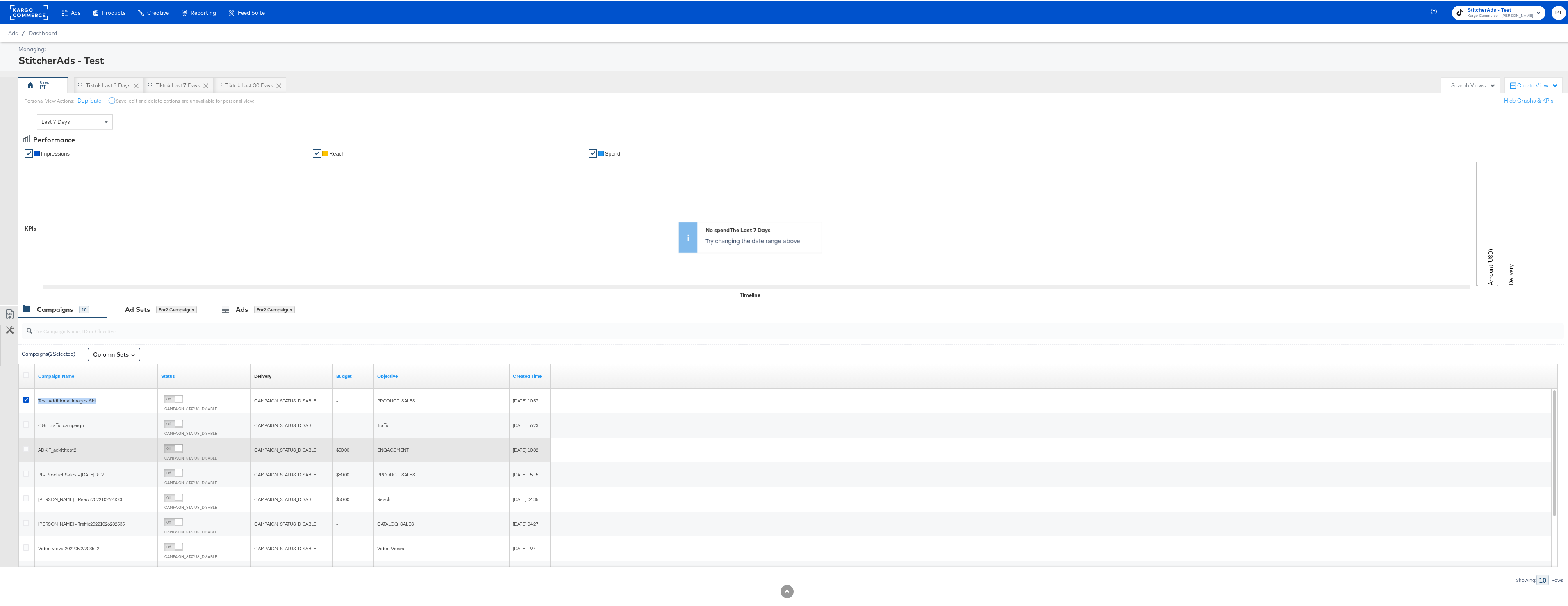
copy span "Test Additional Images SM"
click at [164, 307] on div "for 2 Campaigns" at bounding box center [177, 308] width 40 height 7
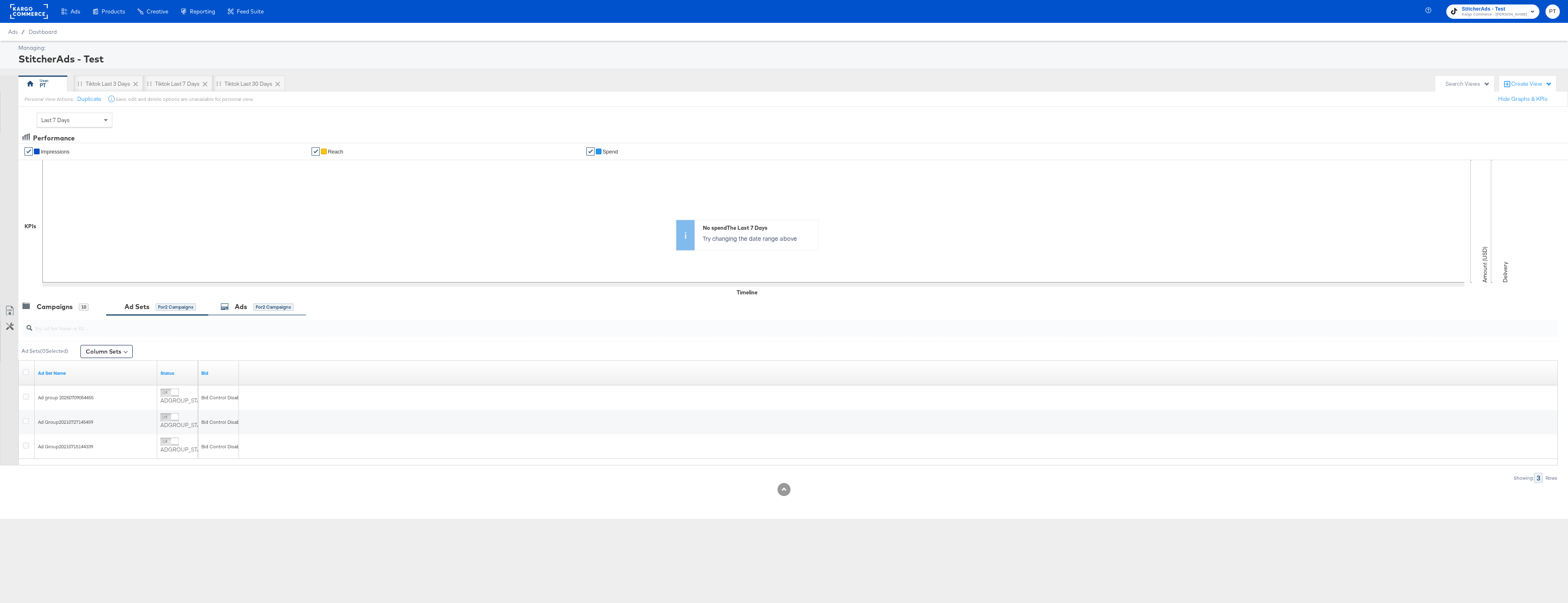
click at [257, 311] on div "Ads for 2 Campaigns" at bounding box center [257, 306] width 73 height 9
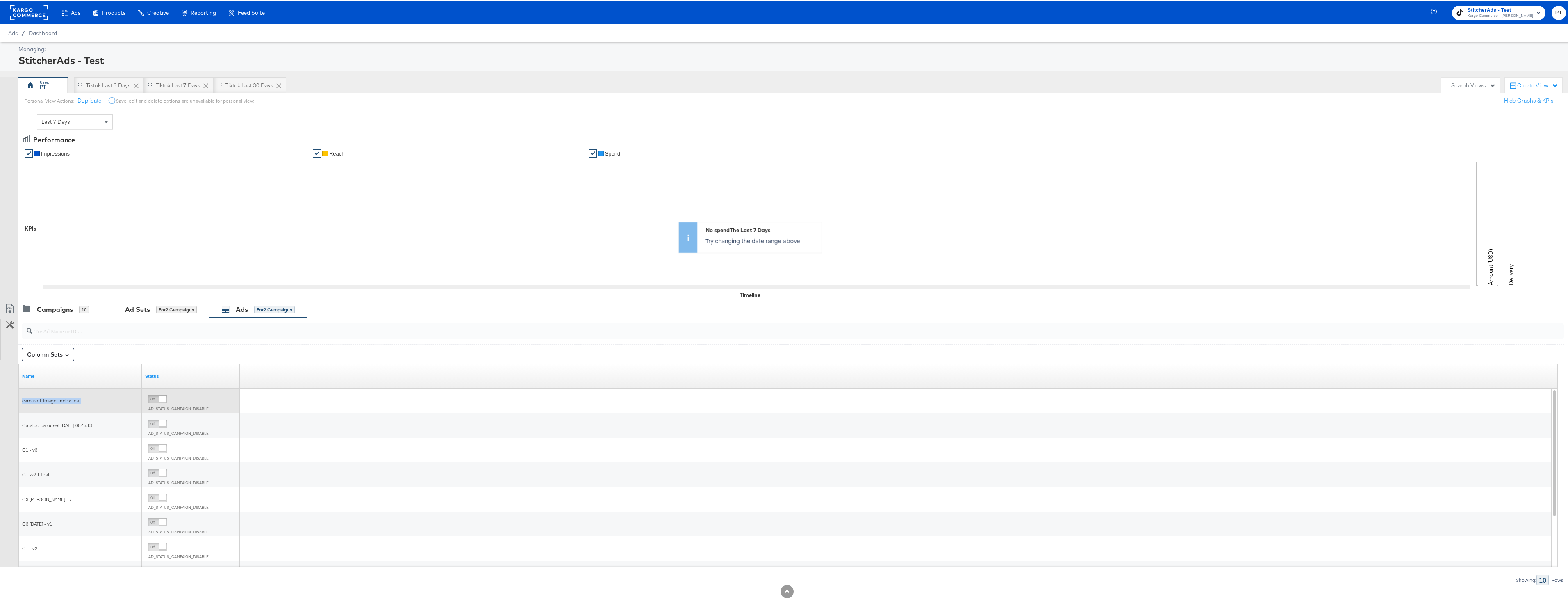
drag, startPoint x: 23, startPoint y: 398, endPoint x: 83, endPoint y: 401, distance: 60.1
click at [81, 401] on div "carousel_image_index test" at bounding box center [80, 399] width 117 height 7
copy span "carousel_image_index test"
